Goal: Check status: Check status

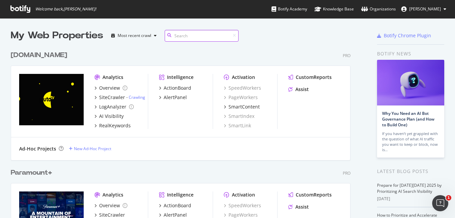
scroll to position [230, 340]
click at [116, 96] on div "SiteCrawler" at bounding box center [112, 97] width 26 height 7
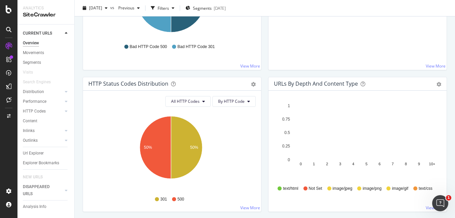
scroll to position [615, 0]
